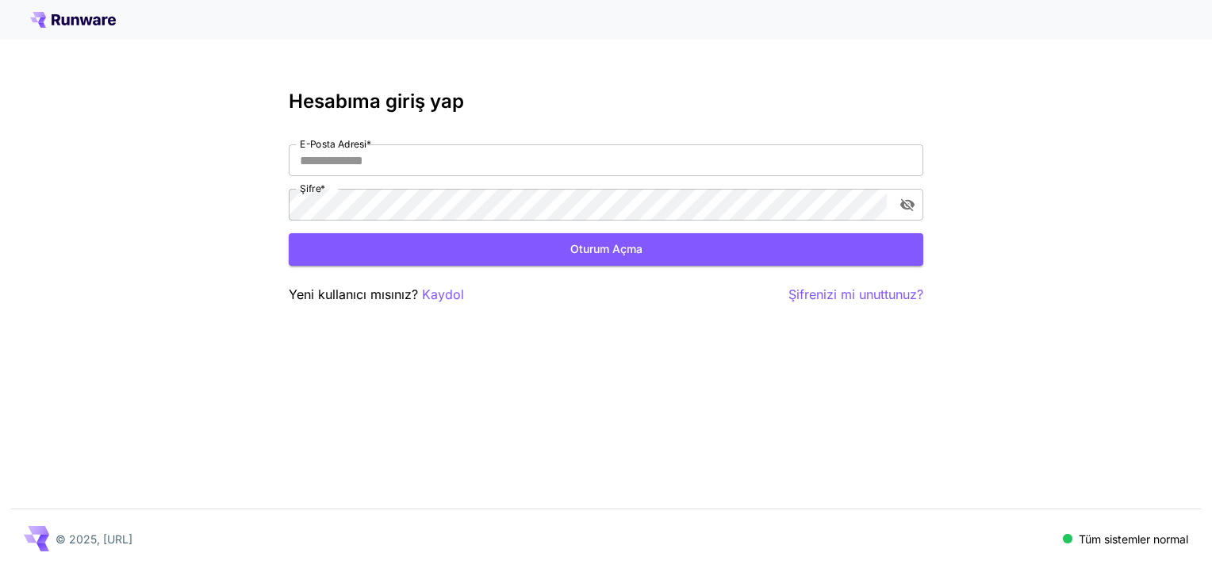
type input "**********"
drag, startPoint x: 0, startPoint y: 0, endPoint x: 575, endPoint y: 238, distance: 622.5
click at [575, 238] on button "Oturum açma" at bounding box center [606, 249] width 635 height 33
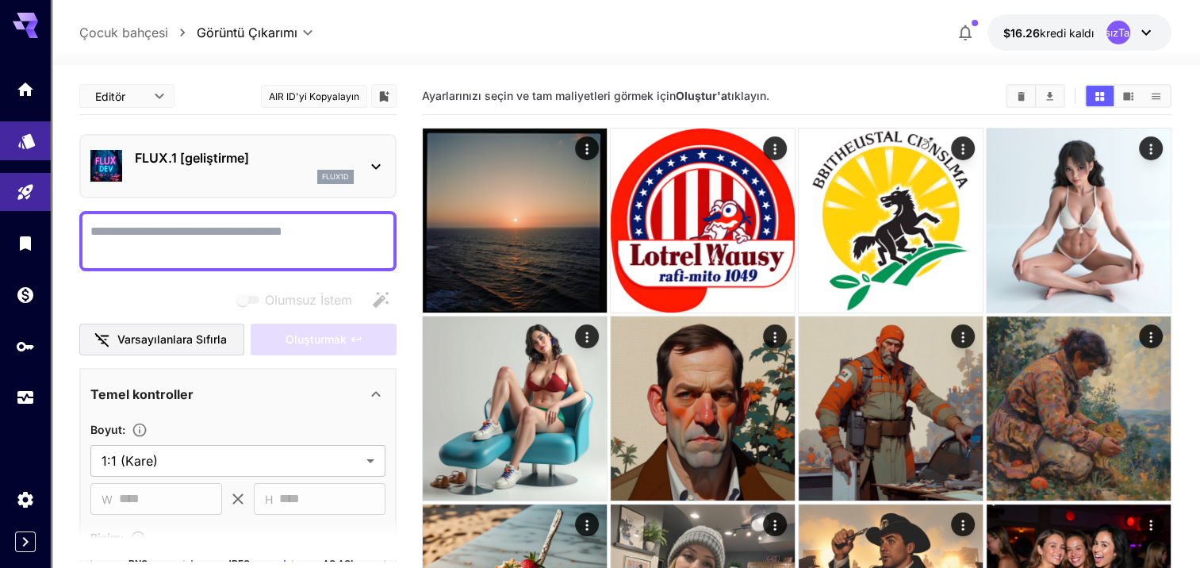
click at [40, 140] on link at bounding box center [25, 140] width 51 height 39
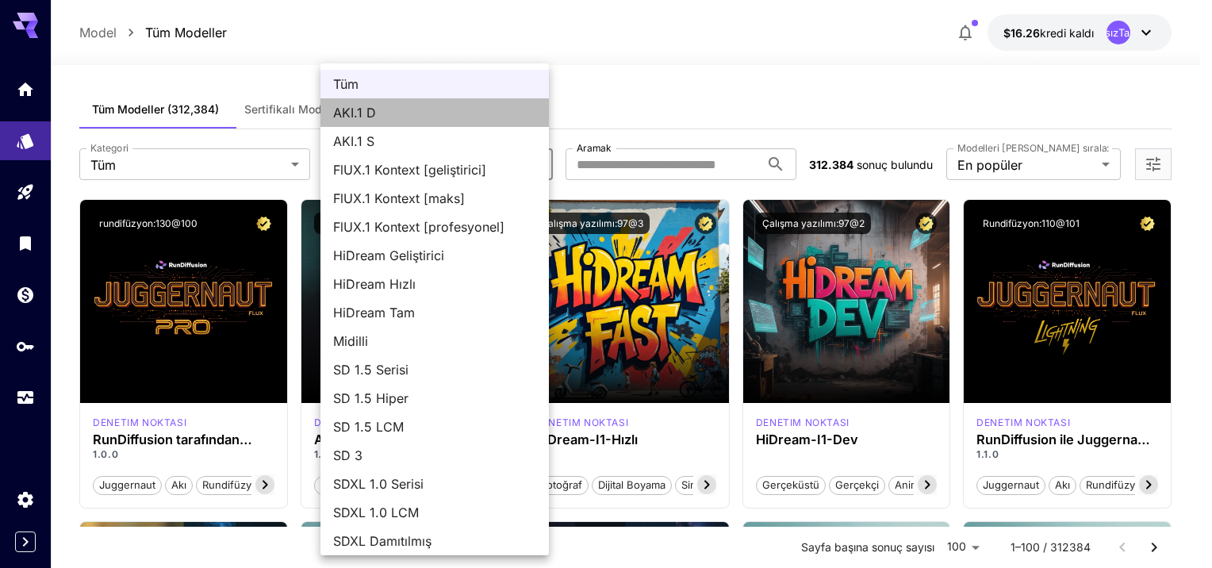
click at [445, 114] on span "AKI.1 D" at bounding box center [434, 112] width 203 height 19
type input "******"
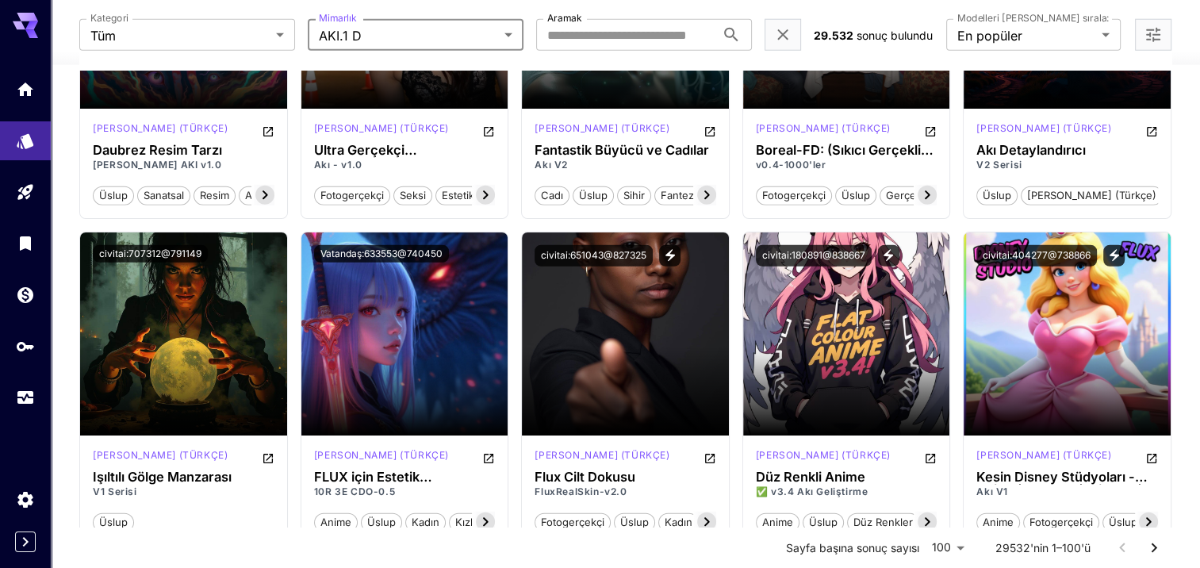
scroll to position [4284, 0]
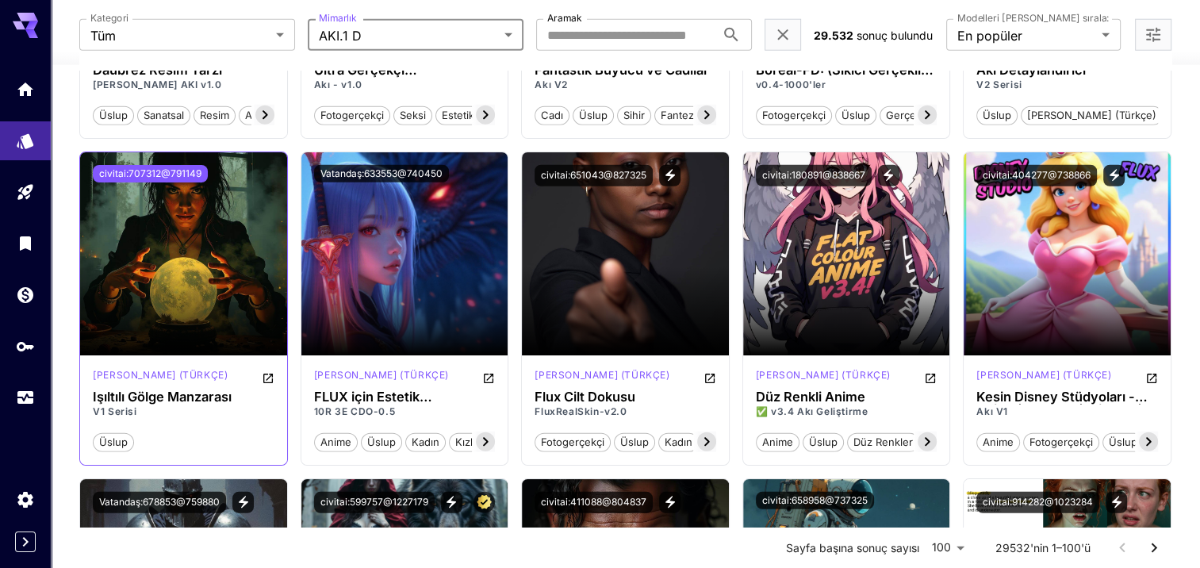
click at [181, 169] on button "civitai:707312@791149" at bounding box center [150, 173] width 115 height 17
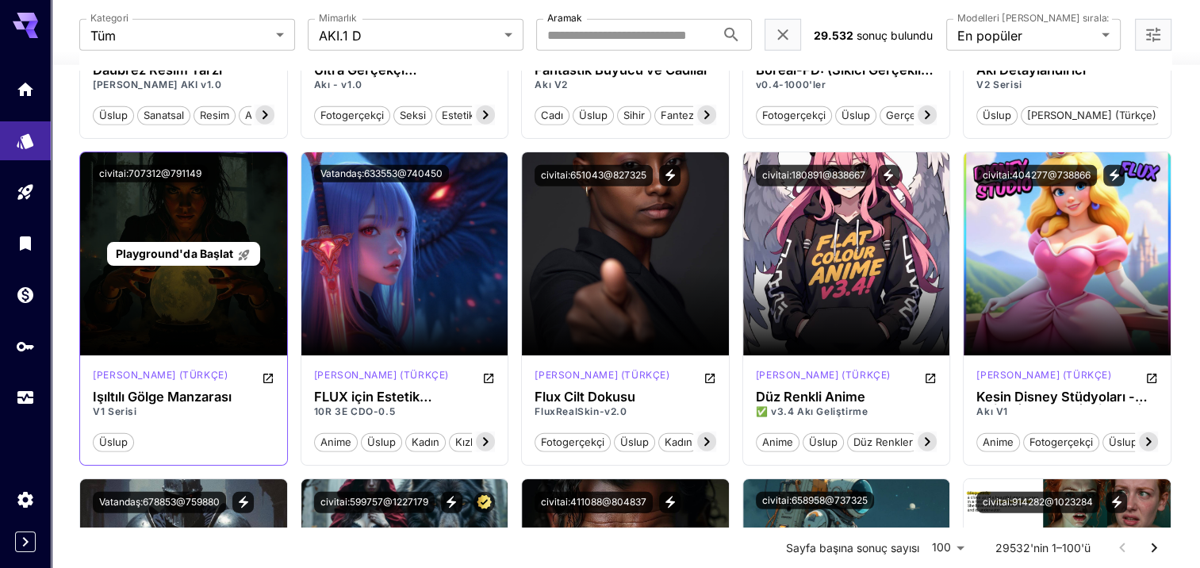
click at [187, 254] on span "Playground'da Başlat" at bounding box center [174, 253] width 117 height 13
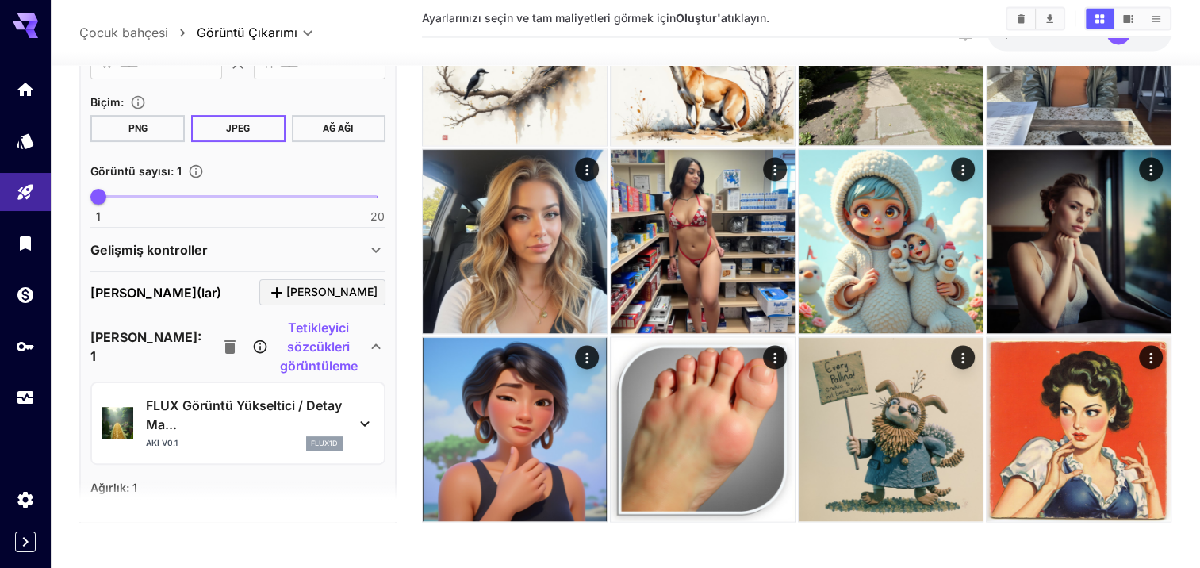
scroll to position [635, 0]
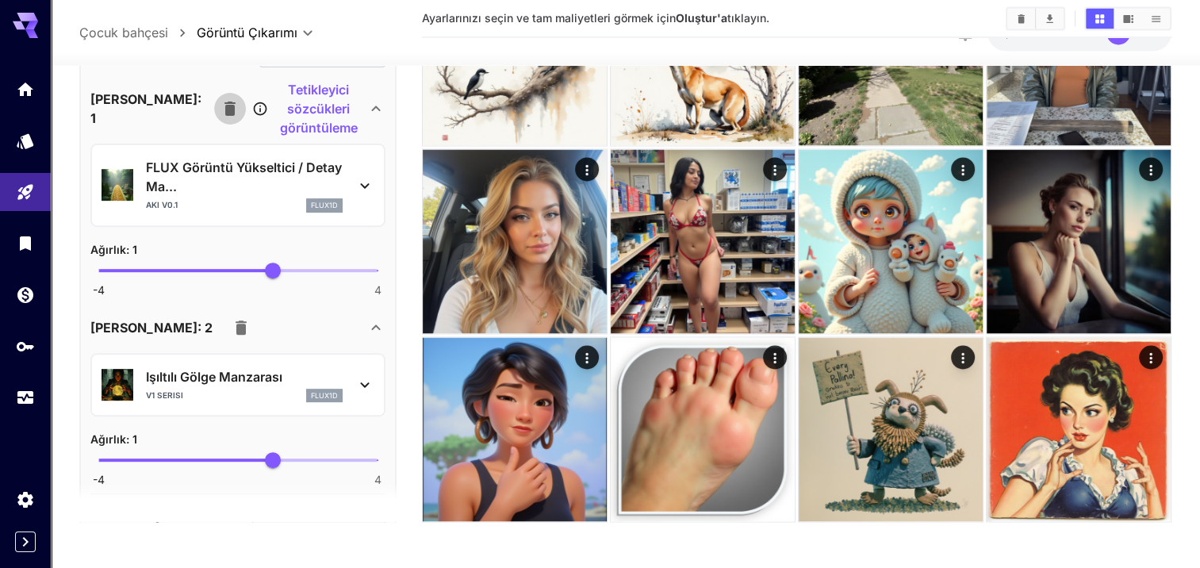
click at [221, 104] on icon "button" at bounding box center [230, 108] width 19 height 19
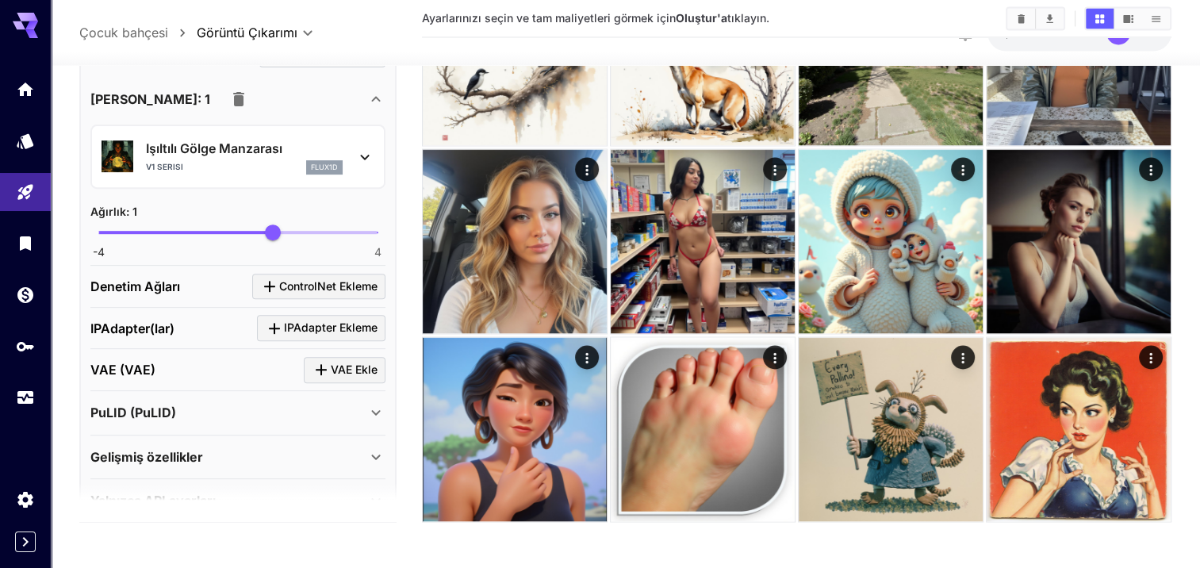
click at [229, 104] on icon "button" at bounding box center [238, 99] width 19 height 19
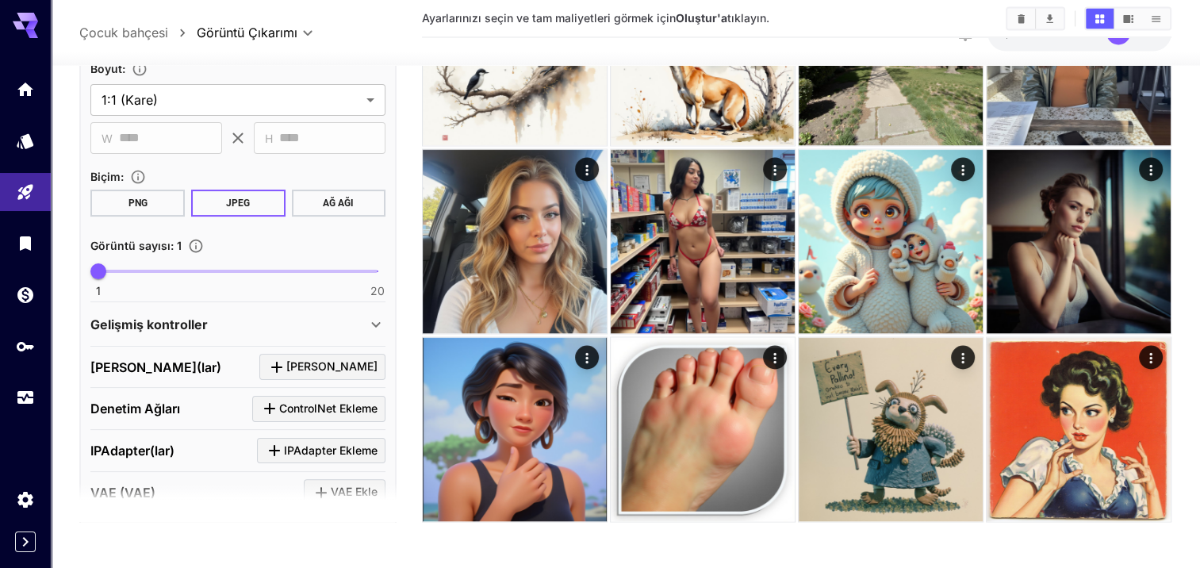
scroll to position [243, 0]
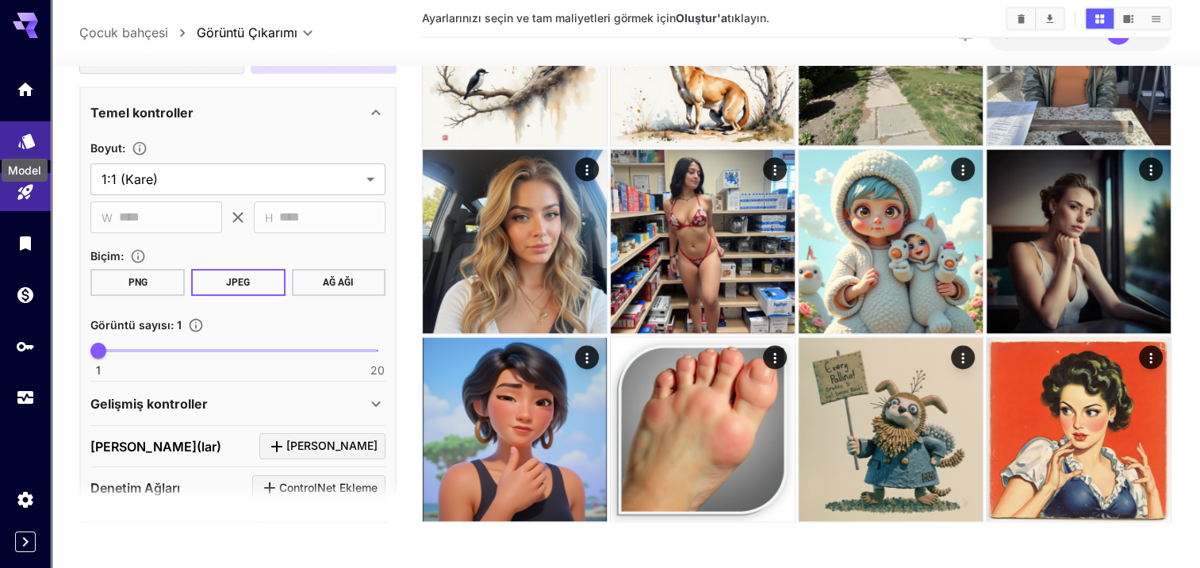
click at [23, 144] on icon "Model" at bounding box center [26, 136] width 17 height 15
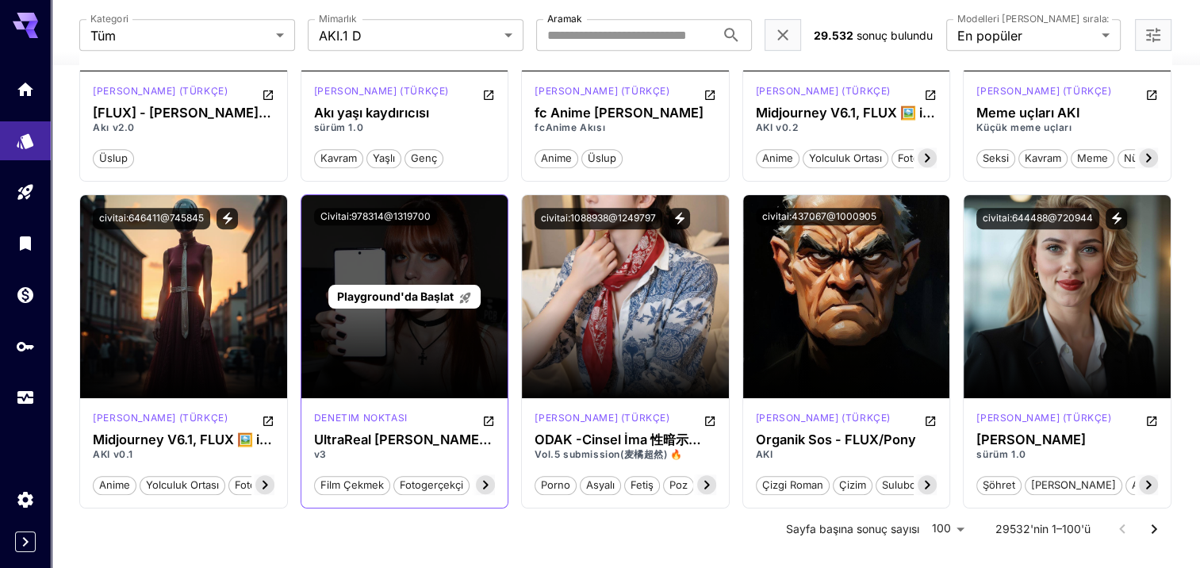
scroll to position [6893, 0]
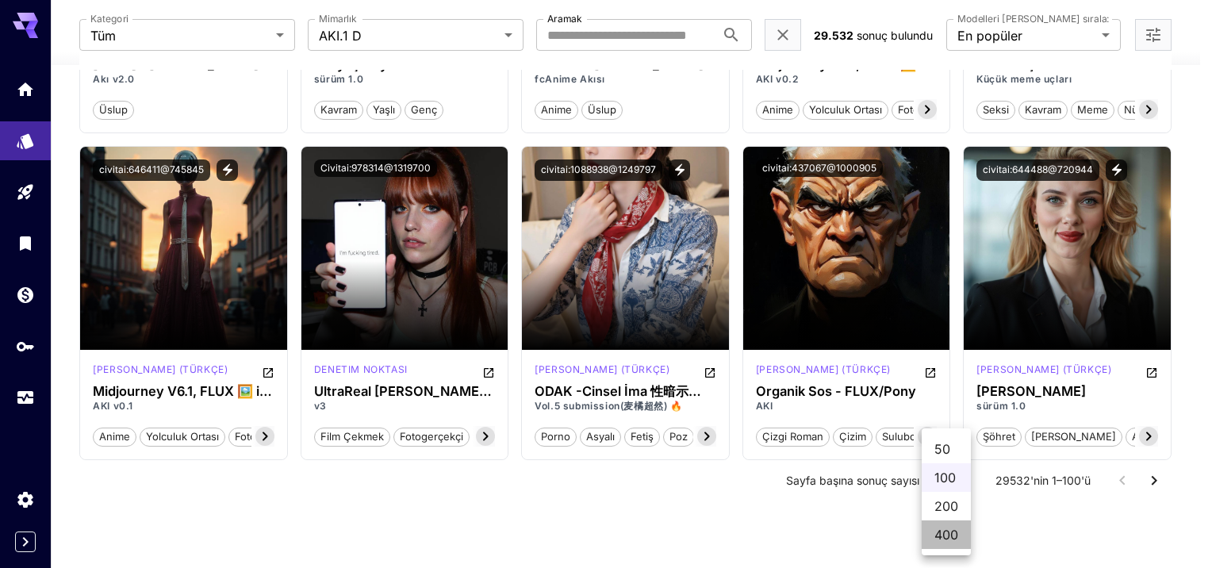
click at [950, 529] on li "400" at bounding box center [946, 534] width 49 height 29
type input "***"
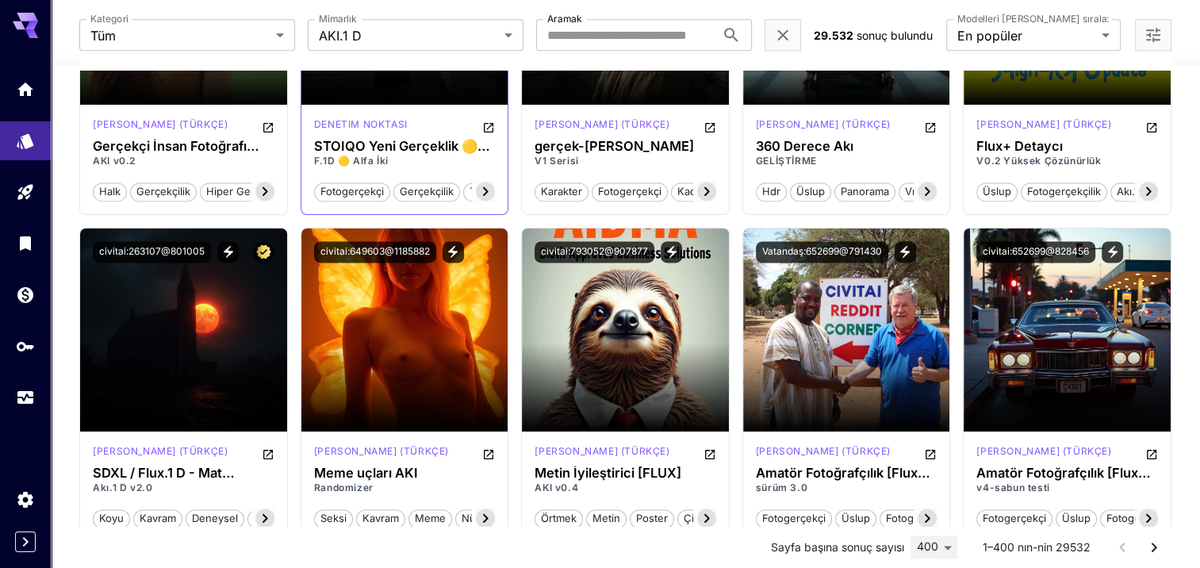
scroll to position [8162, 0]
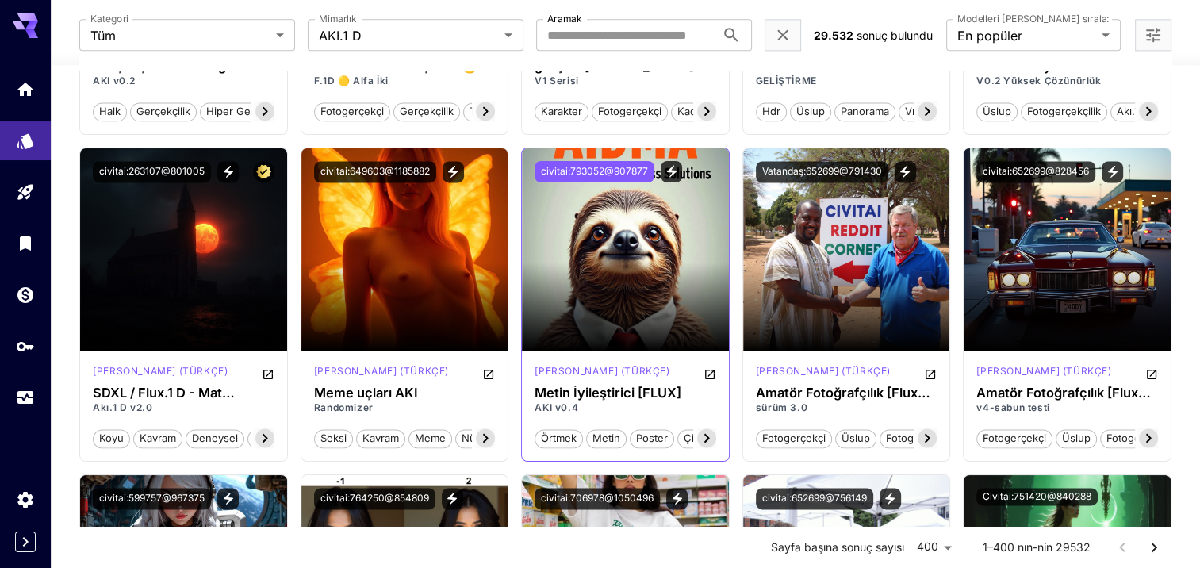
click at [549, 169] on button "civitai:793052@907877" at bounding box center [595, 171] width 120 height 21
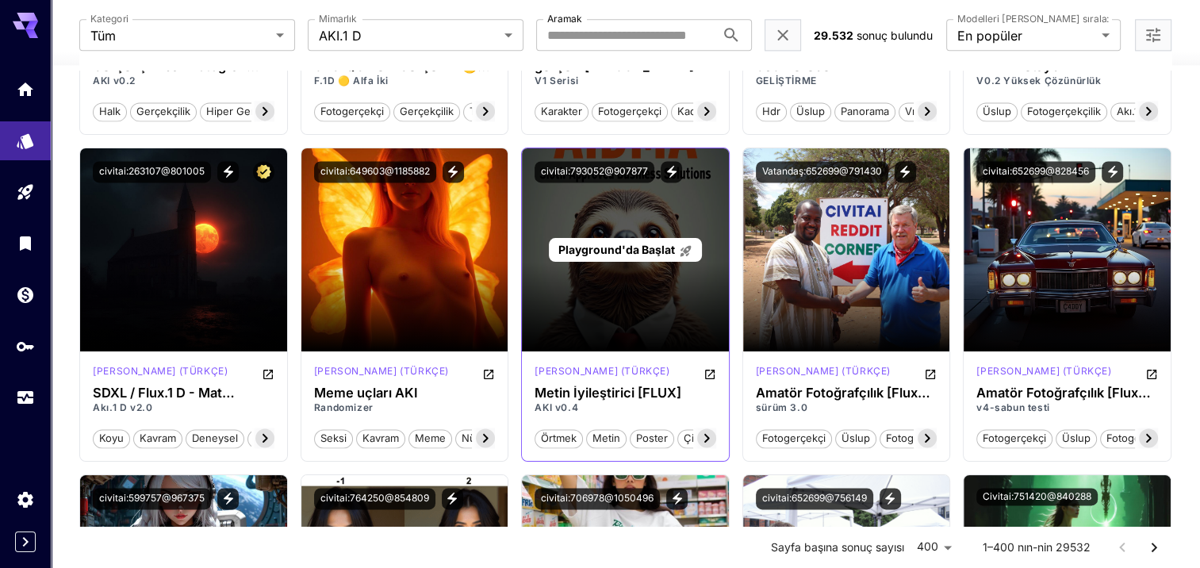
click at [595, 250] on span "Playground'da Başlat" at bounding box center [616, 249] width 117 height 13
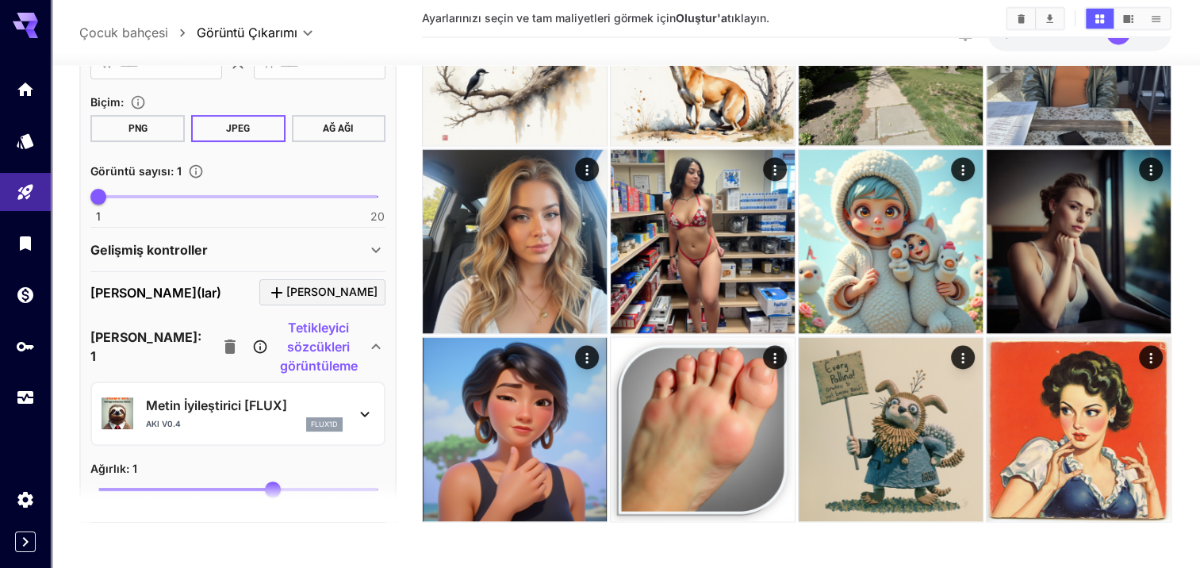
scroll to position [317, 0]
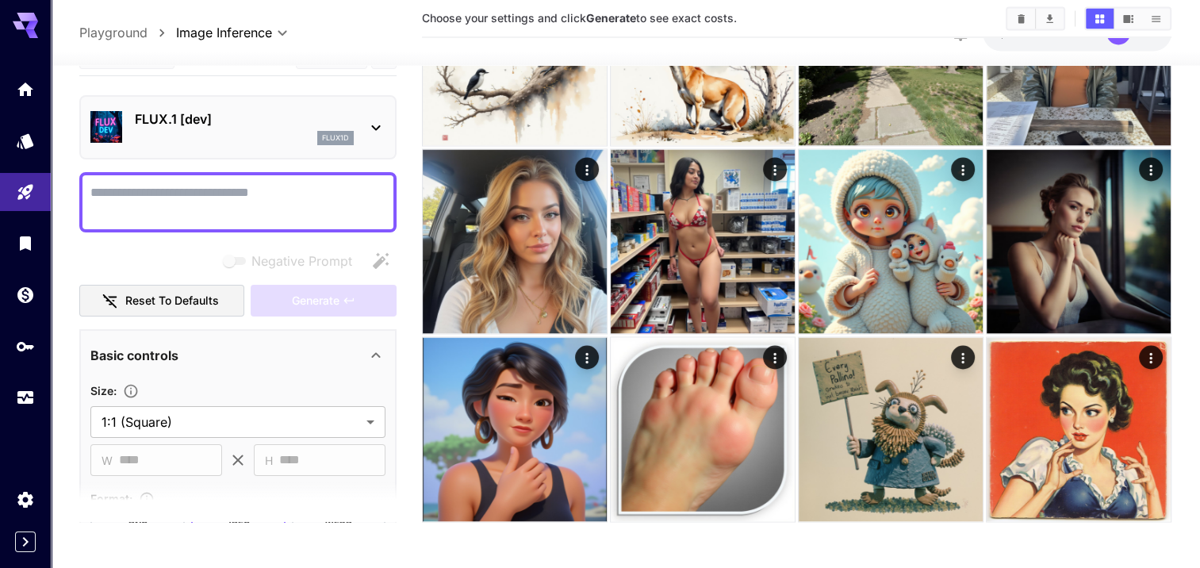
scroll to position [317, 0]
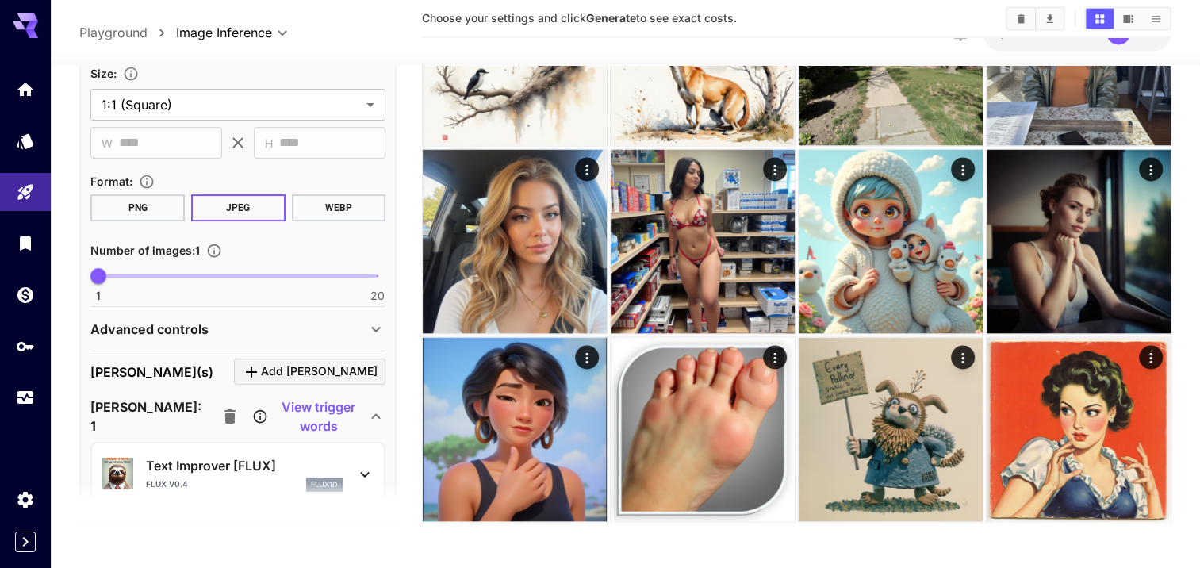
click at [271, 416] on p "View trigger words" at bounding box center [319, 416] width 96 height 38
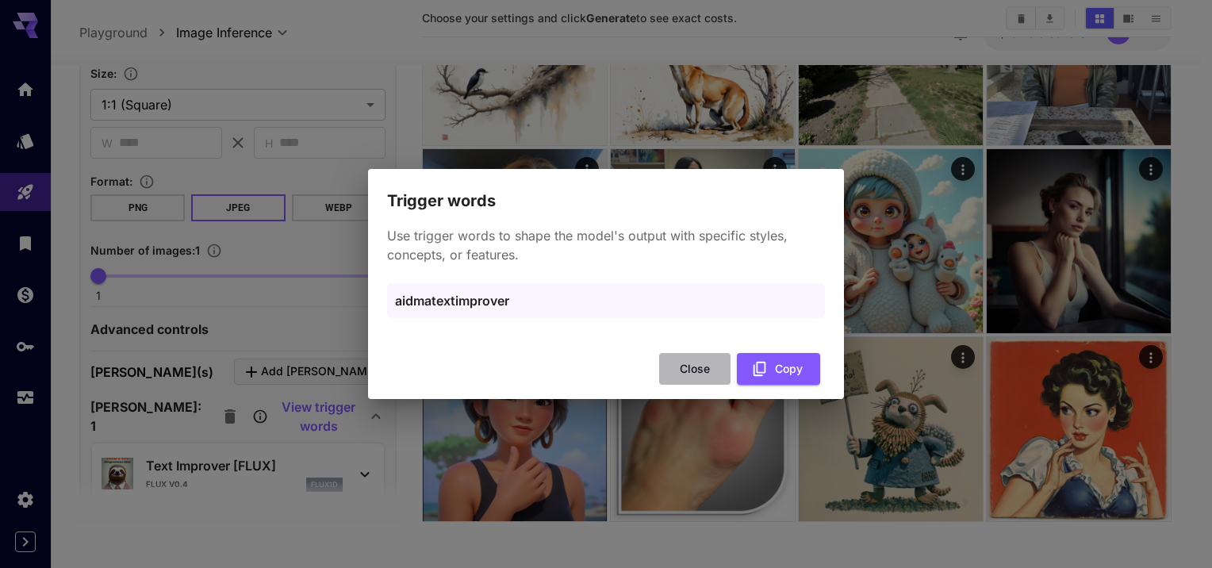
click at [706, 371] on button "Close" at bounding box center [694, 369] width 71 height 33
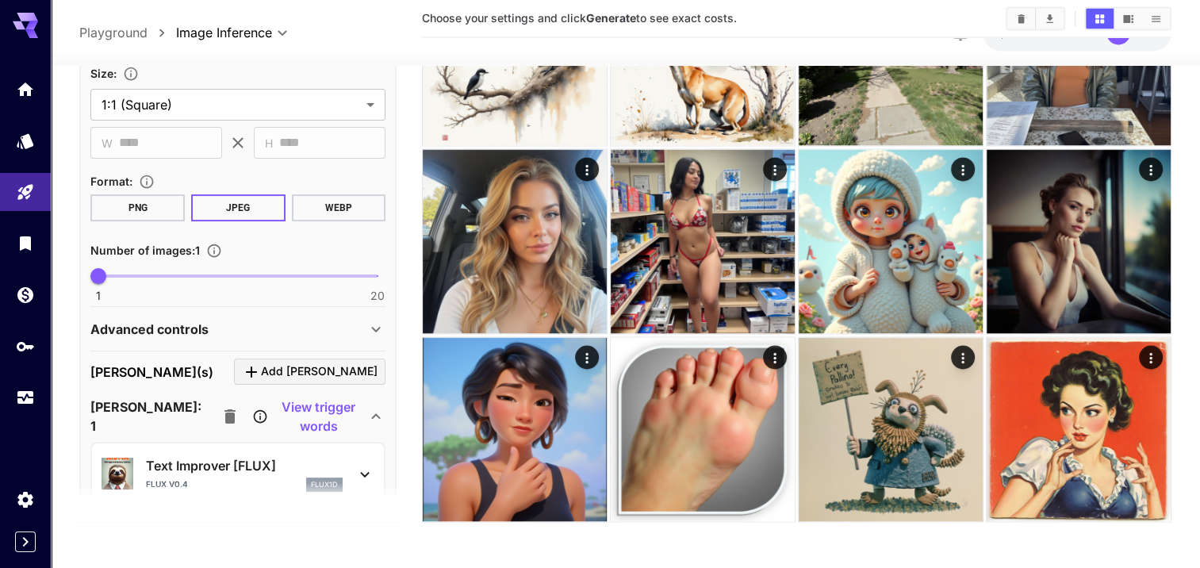
click at [238, 424] on div "View trigger words" at bounding box center [290, 416] width 152 height 38
click at [271, 413] on p "View trigger words" at bounding box center [319, 416] width 96 height 38
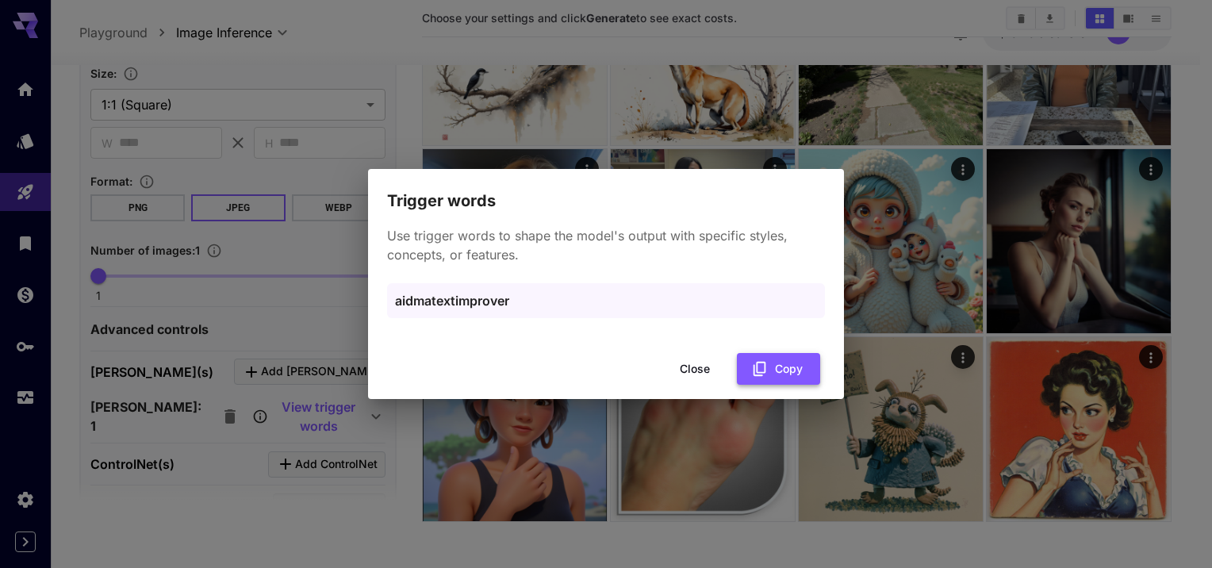
click at [771, 364] on button "Copy" at bounding box center [778, 369] width 83 height 33
click at [702, 370] on button "Close" at bounding box center [694, 369] width 71 height 33
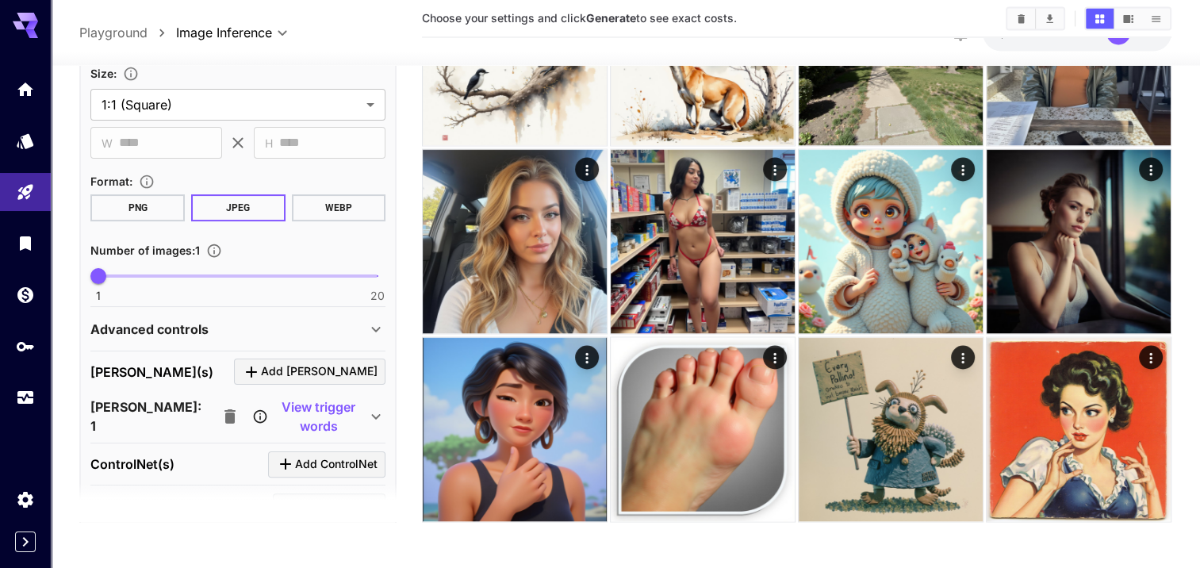
click at [308, 409] on p "View trigger words" at bounding box center [319, 416] width 96 height 38
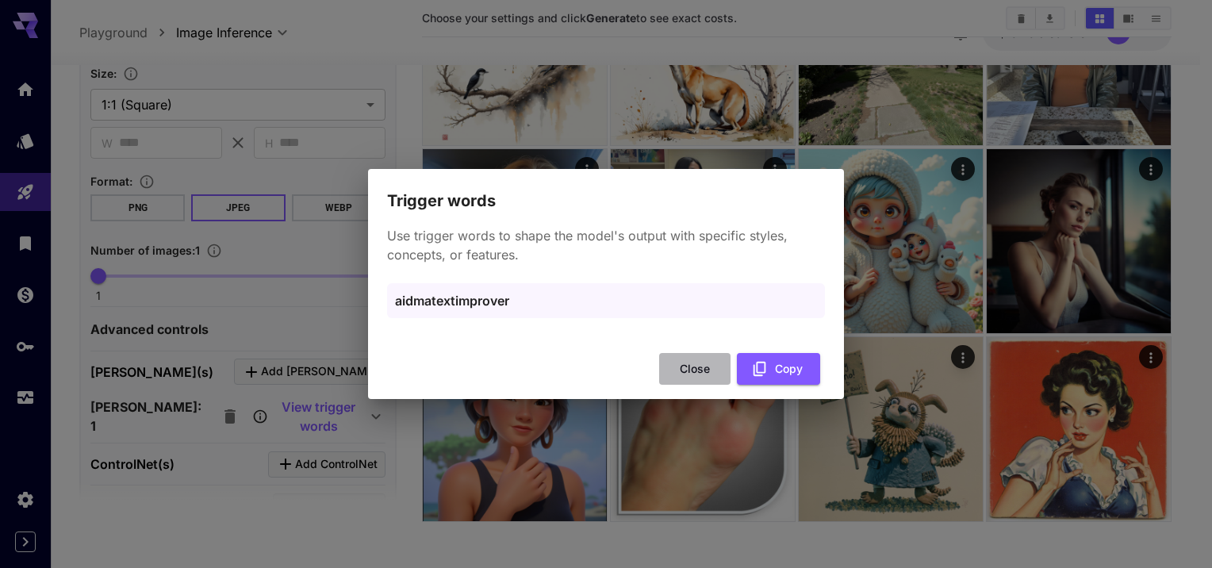
click at [714, 366] on button "Close" at bounding box center [694, 369] width 71 height 33
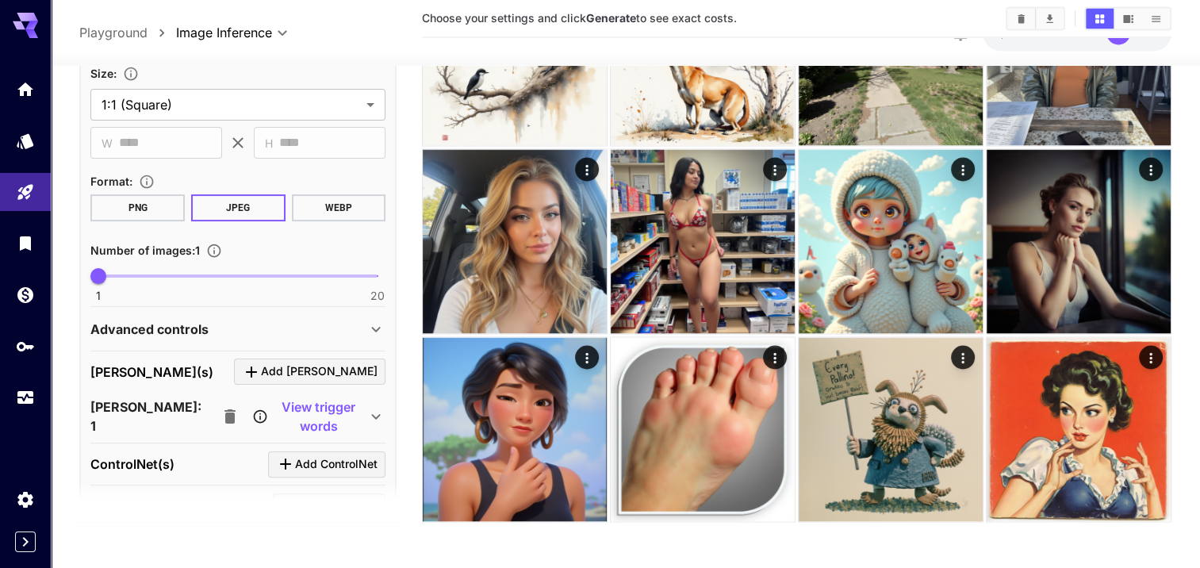
click at [271, 413] on p "View trigger words" at bounding box center [319, 416] width 96 height 38
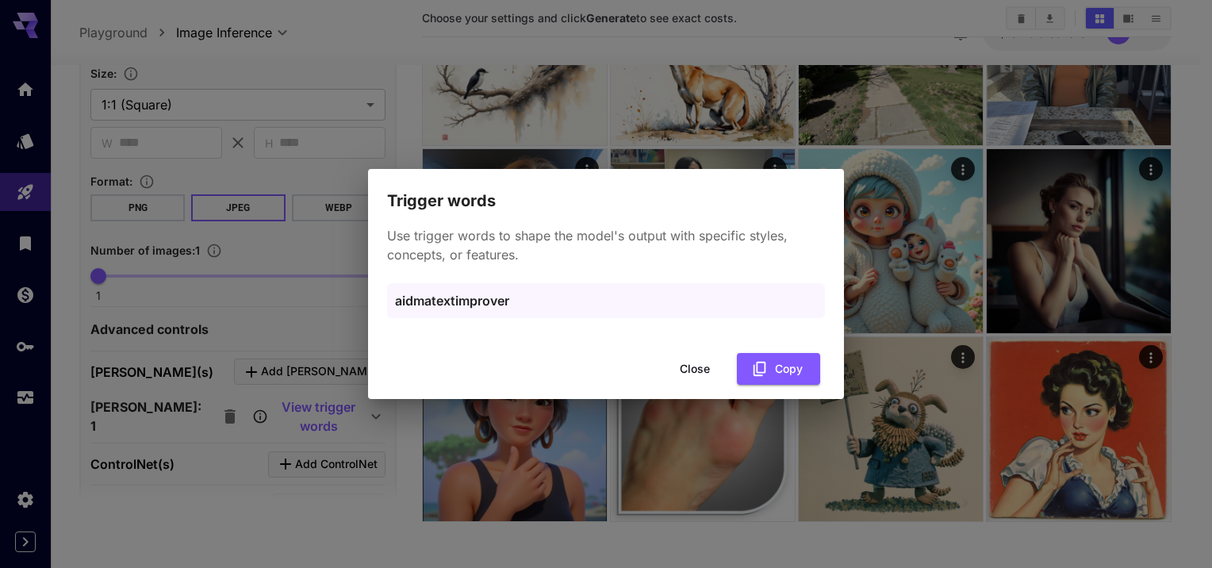
click at [689, 371] on button "Close" at bounding box center [694, 369] width 71 height 33
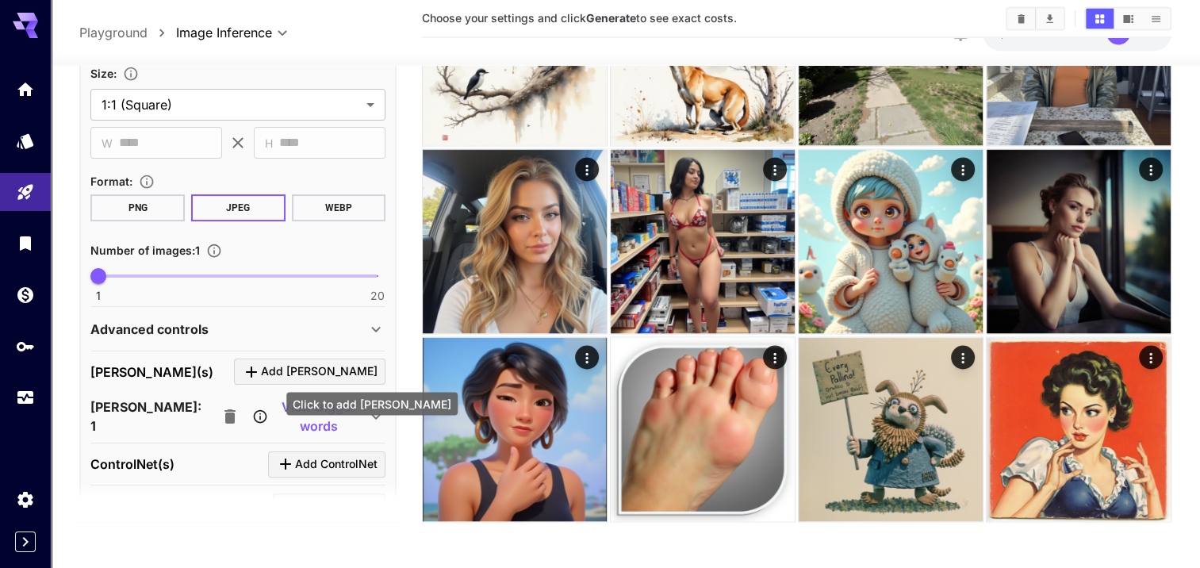
click at [299, 404] on div "Click to add LoRA" at bounding box center [371, 403] width 171 height 23
click at [271, 410] on p "View trigger words" at bounding box center [319, 416] width 96 height 38
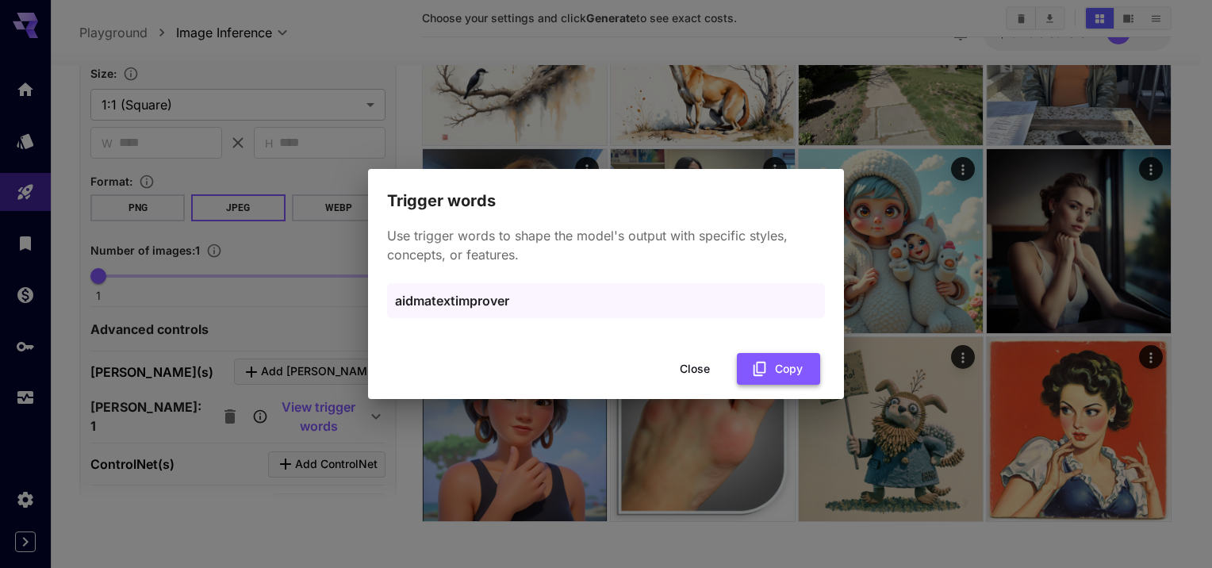
click at [793, 365] on button "Copy" at bounding box center [778, 369] width 83 height 33
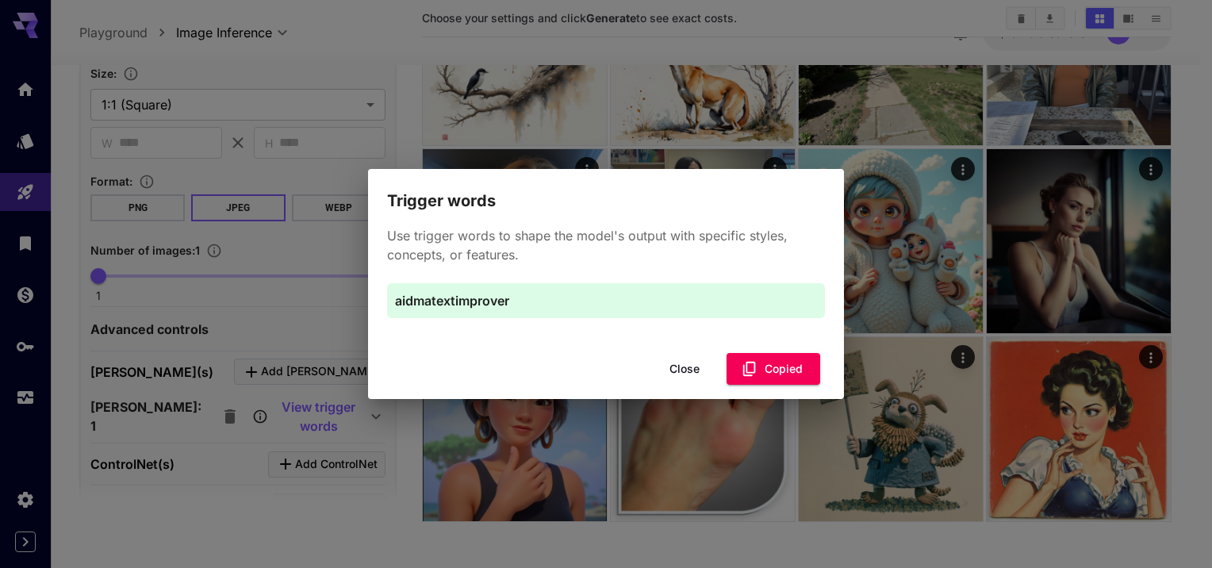
click at [700, 366] on button "Close" at bounding box center [684, 369] width 71 height 33
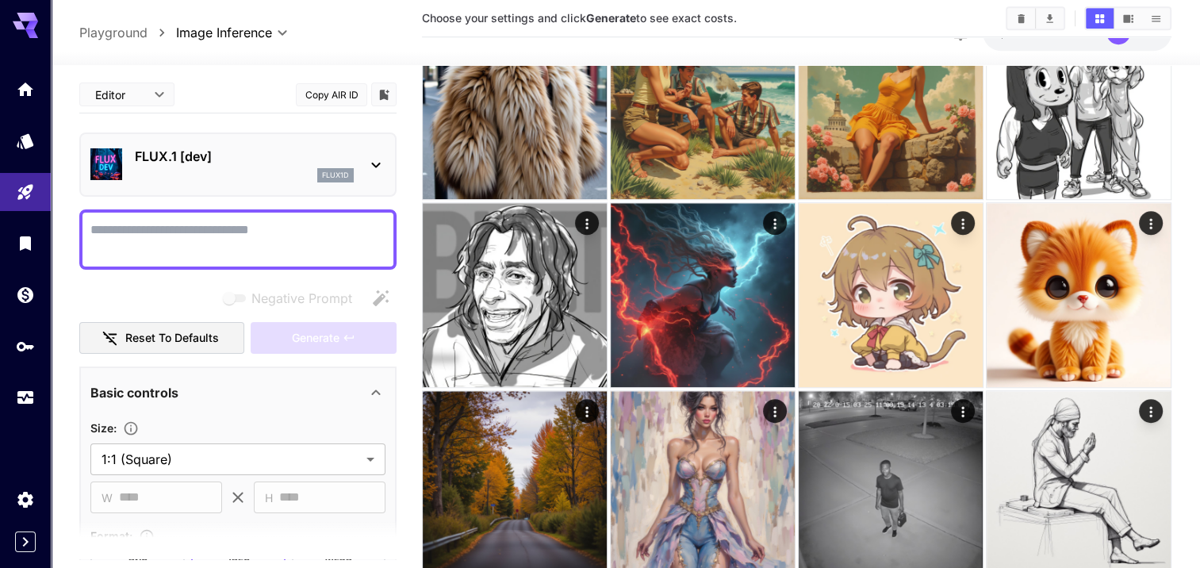
scroll to position [1133, 0]
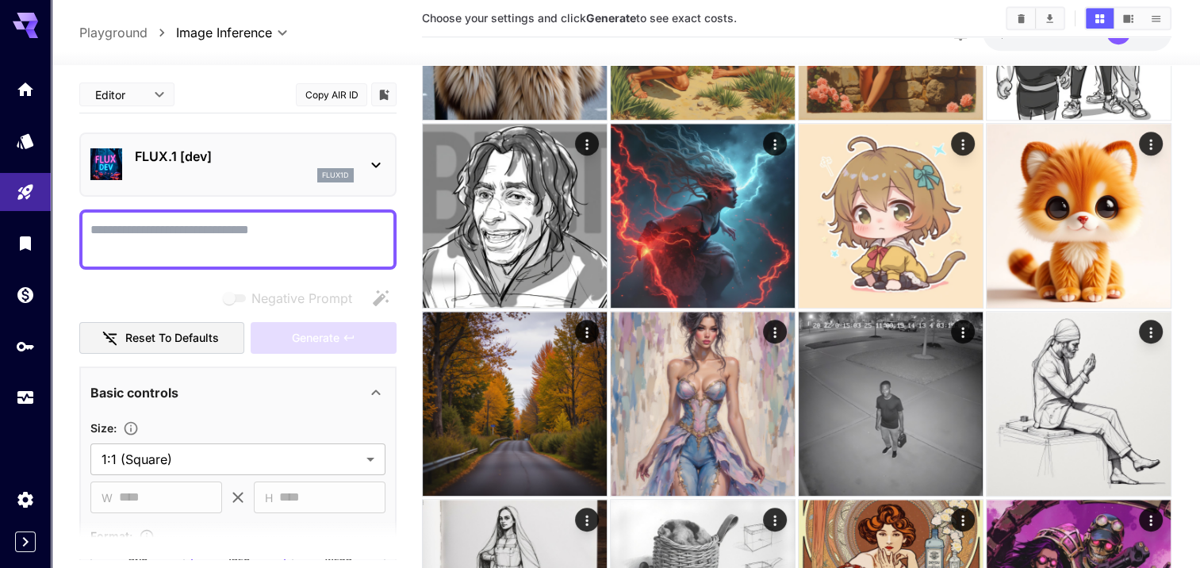
click at [343, 238] on textarea "Negative Prompt" at bounding box center [237, 240] width 295 height 38
paste textarea "**********"
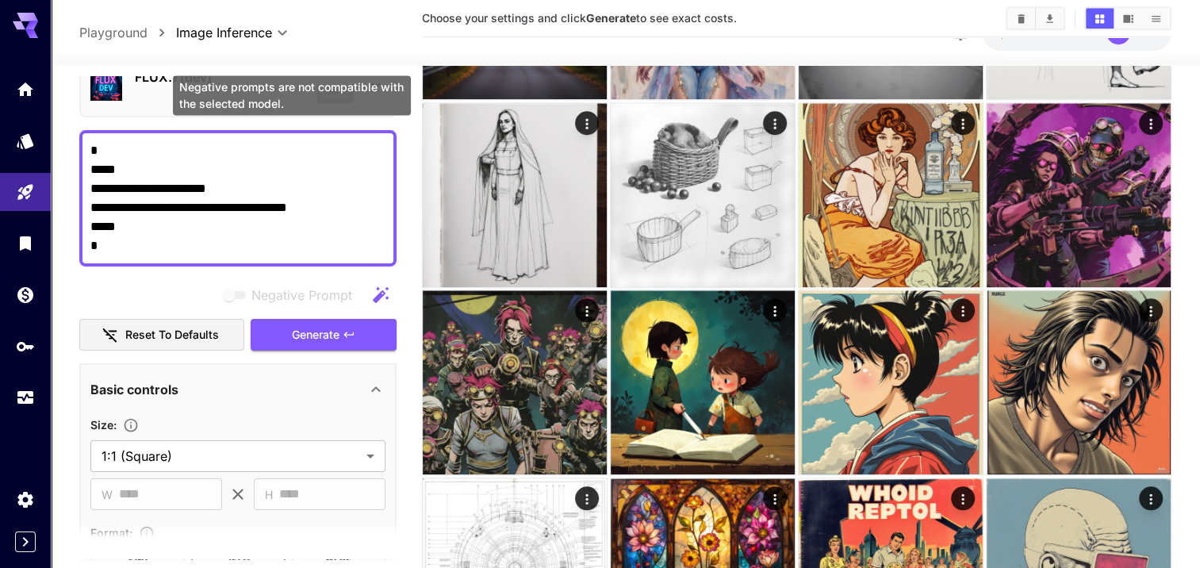
scroll to position [476, 0]
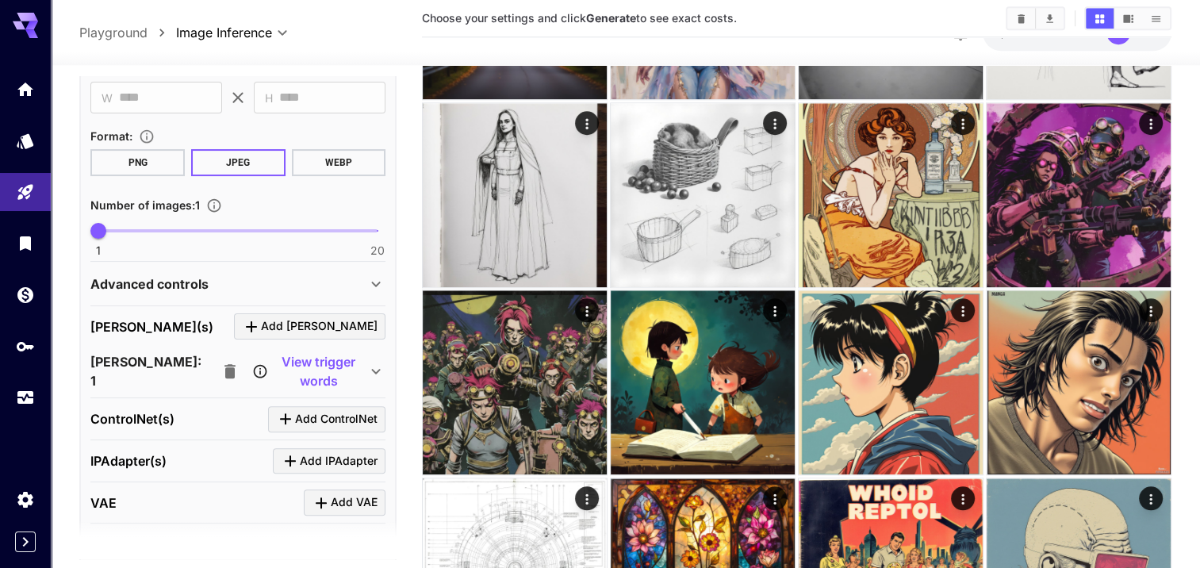
click at [292, 365] on p "View trigger words" at bounding box center [319, 371] width 96 height 38
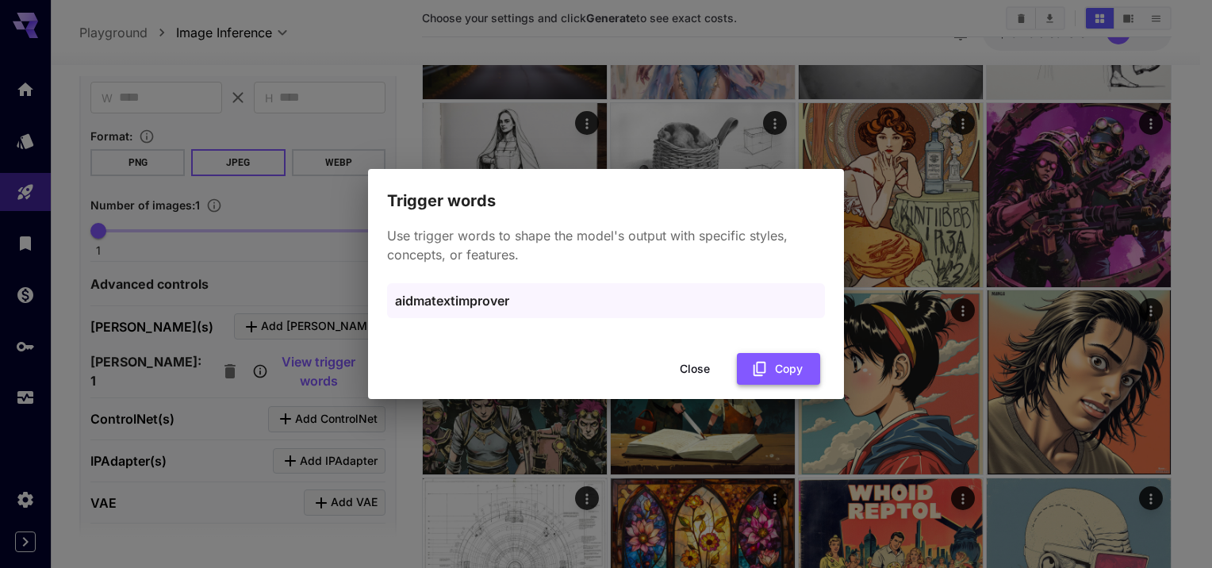
click at [737, 378] on button "Copy" at bounding box center [778, 369] width 83 height 33
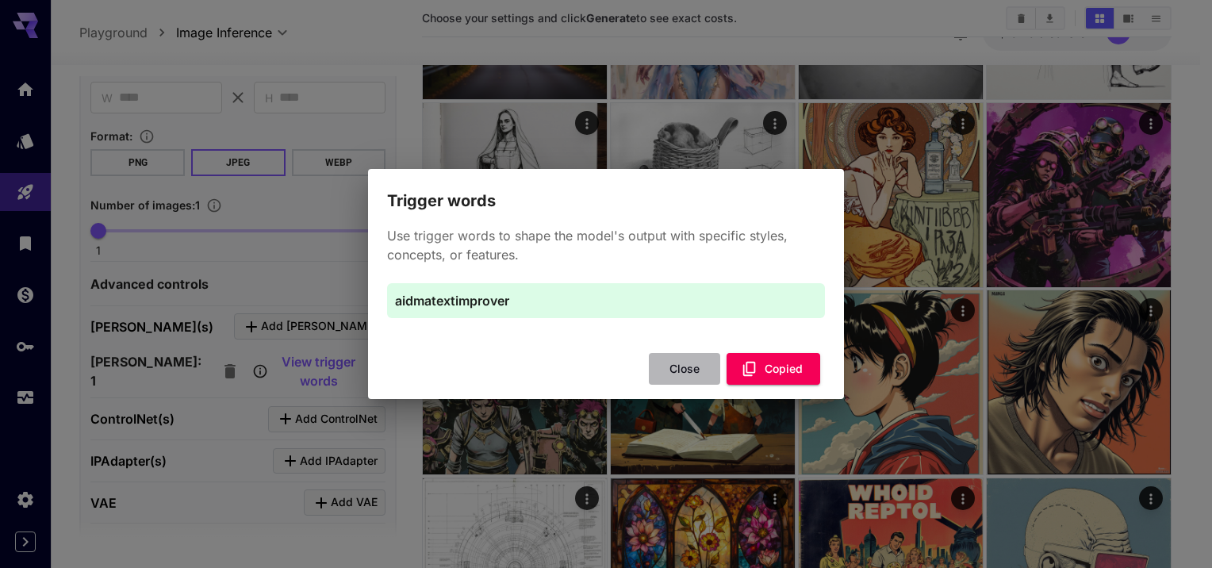
click at [689, 378] on button "Close" at bounding box center [684, 369] width 71 height 33
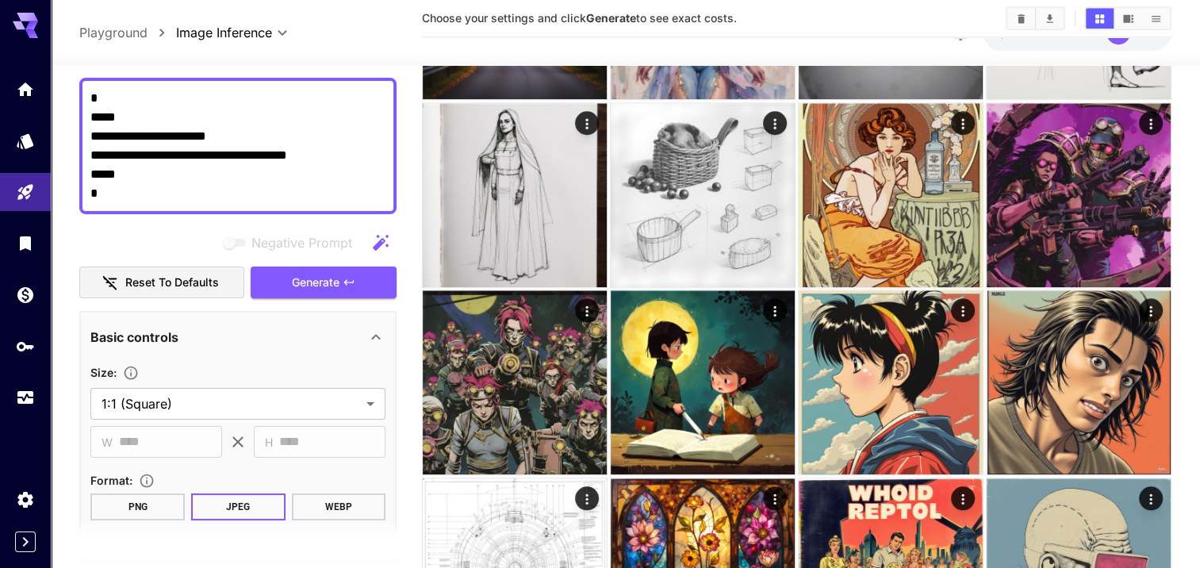
scroll to position [52, 0]
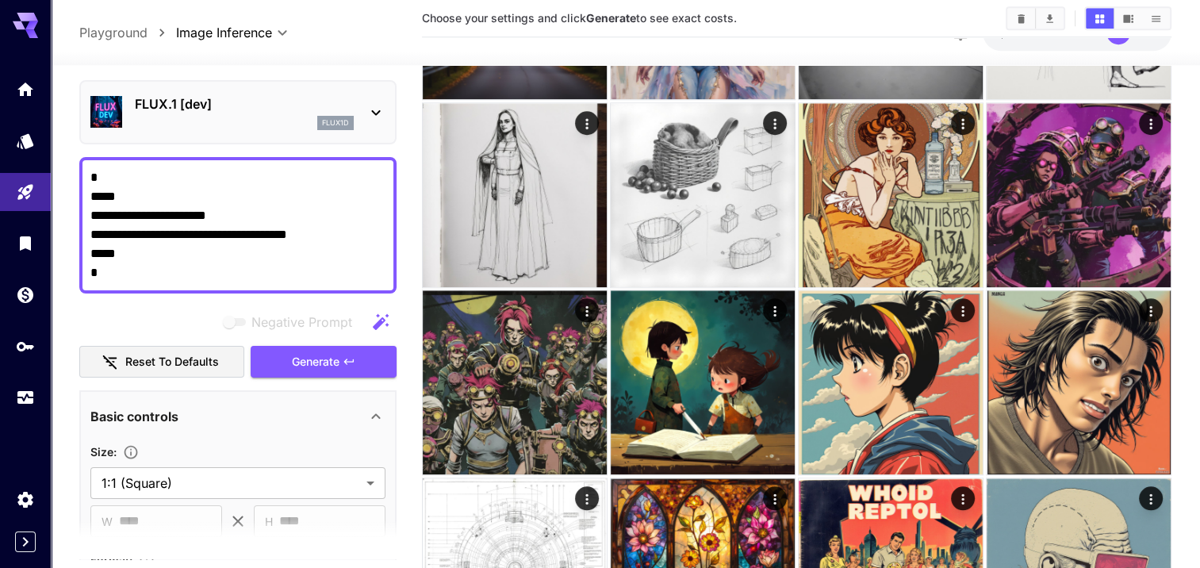
click at [317, 219] on textarea "**********" at bounding box center [237, 225] width 295 height 114
paste textarea "**********"
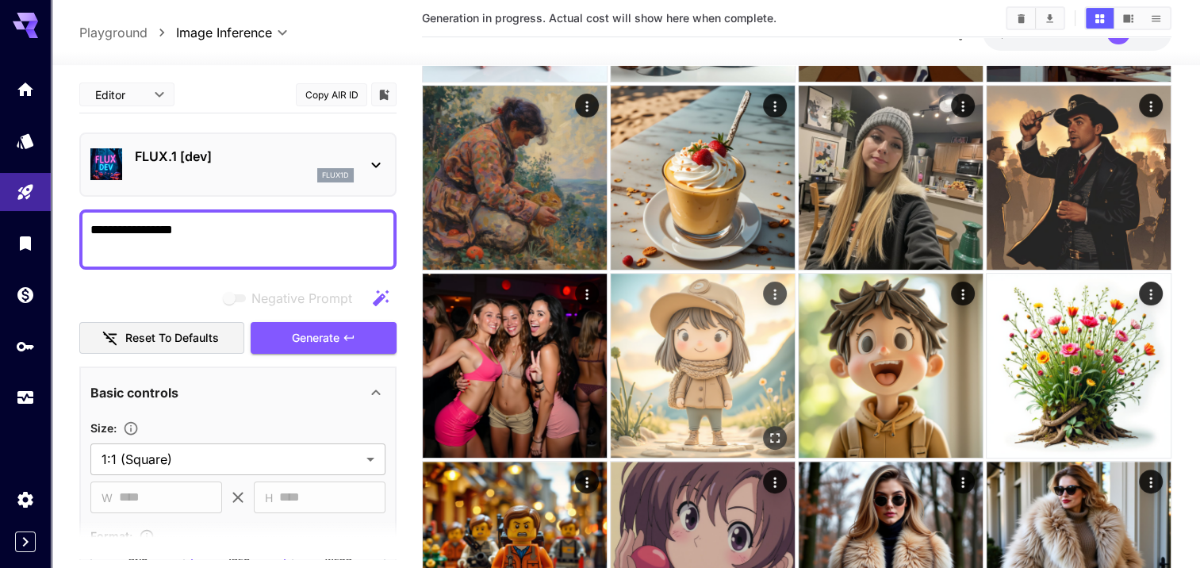
scroll to position [0, 0]
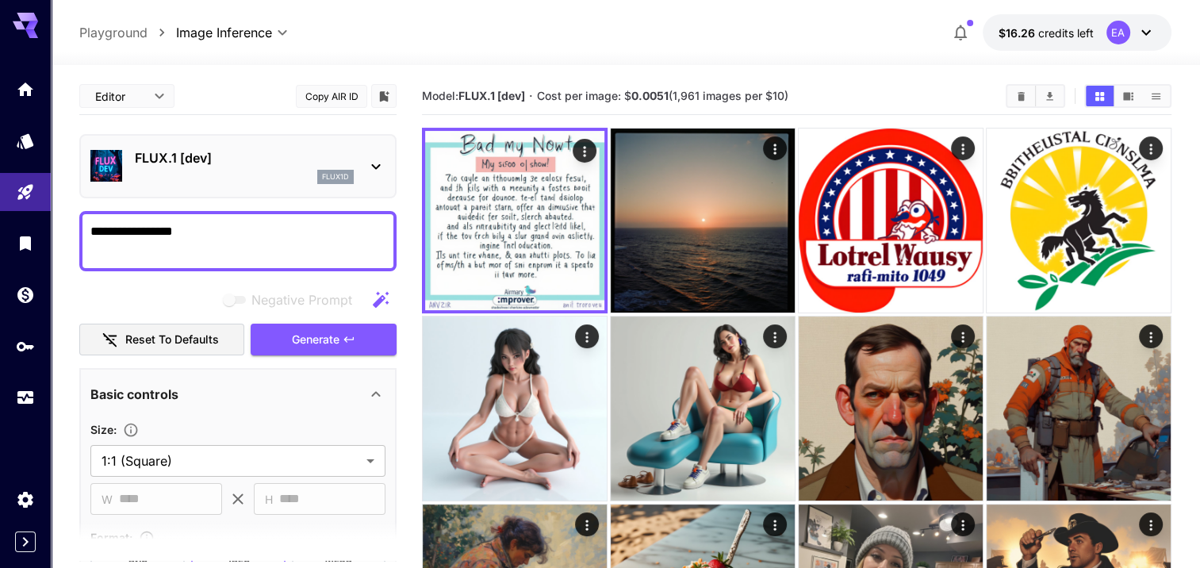
type textarea "**********"
click at [12, 99] on link at bounding box center [25, 89] width 51 height 39
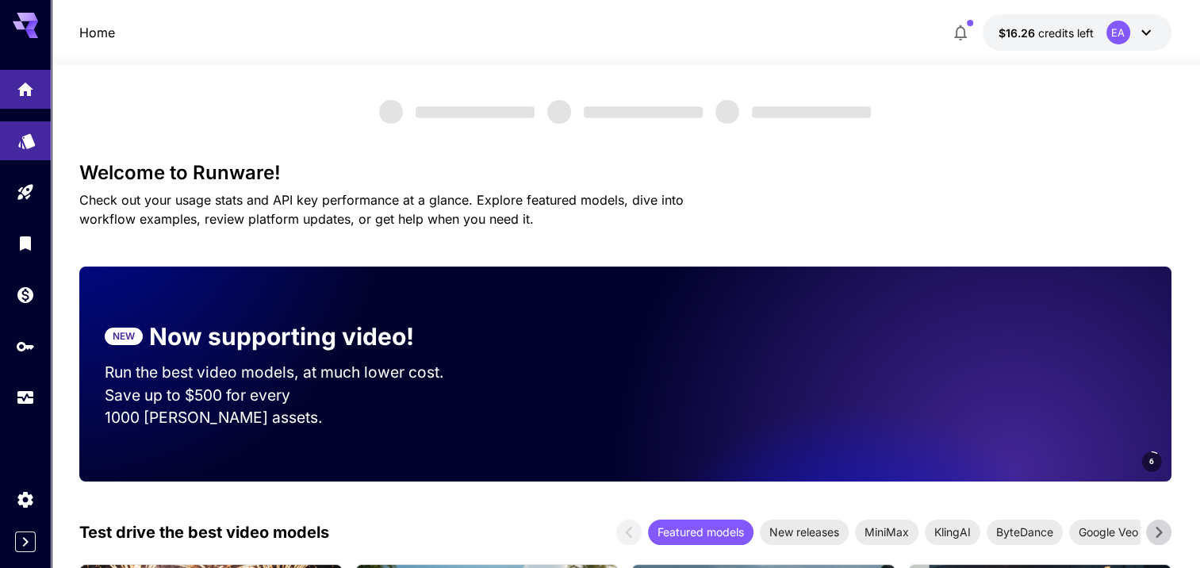
click at [20, 156] on link at bounding box center [25, 140] width 51 height 39
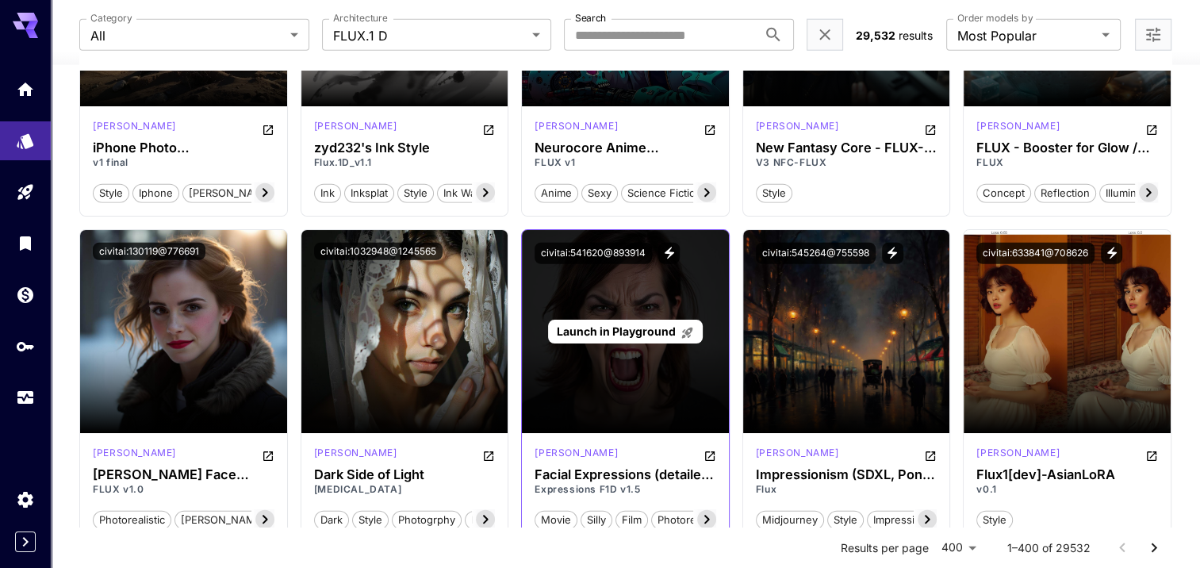
scroll to position [10551, 0]
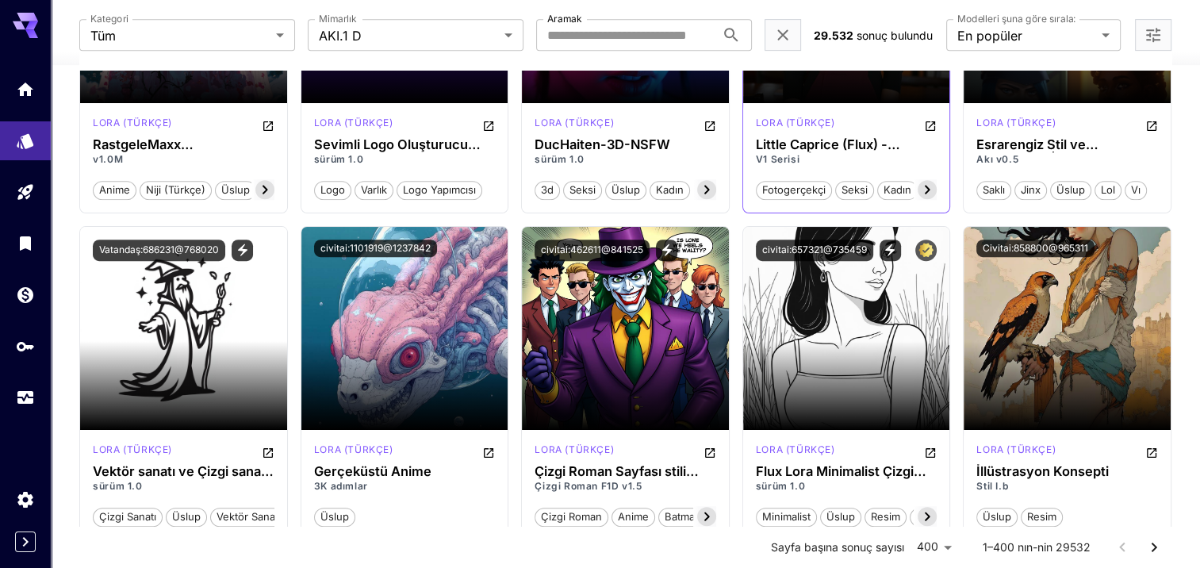
scroll to position [24831, 0]
